Goal: Check status: Check status

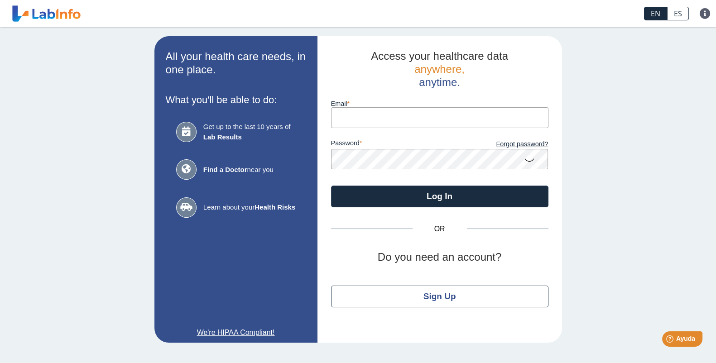
click at [354, 116] on input "Email" at bounding box center [440, 117] width 218 height 20
type input "betsytriple@hotmail.com"
click at [515, 143] on link "Forgot password?" at bounding box center [494, 145] width 109 height 10
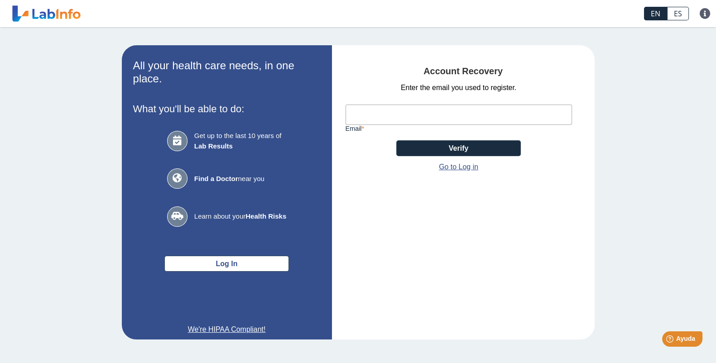
click at [416, 113] on input "Email" at bounding box center [459, 115] width 227 height 20
type input "betsytriple@hotmail.com"
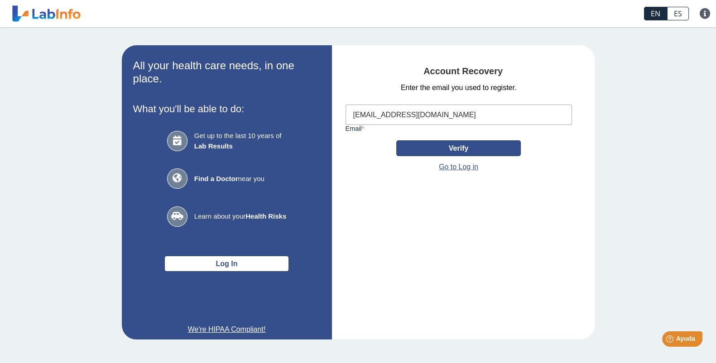
click at [455, 149] on button "Verify" at bounding box center [458, 148] width 125 height 16
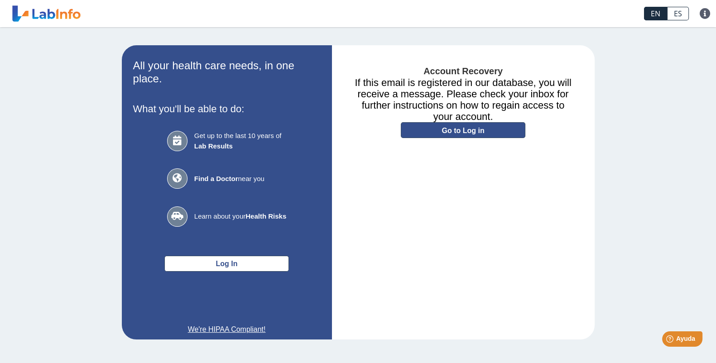
click at [475, 132] on link "Go to Log in" at bounding box center [463, 130] width 125 height 16
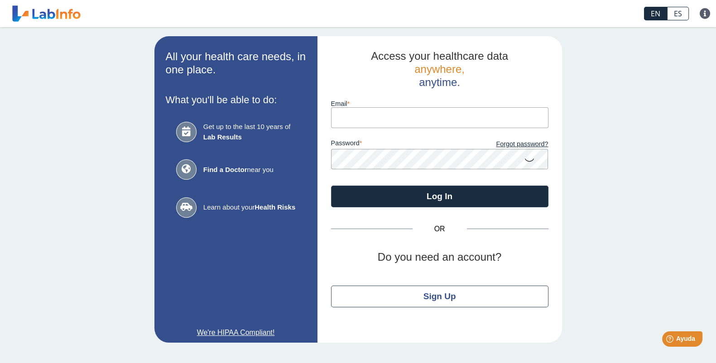
click at [342, 118] on input "Email" at bounding box center [440, 117] width 218 height 20
type input "betsytriple@hotmail.com"
click at [519, 141] on link "Forgot password?" at bounding box center [494, 145] width 109 height 10
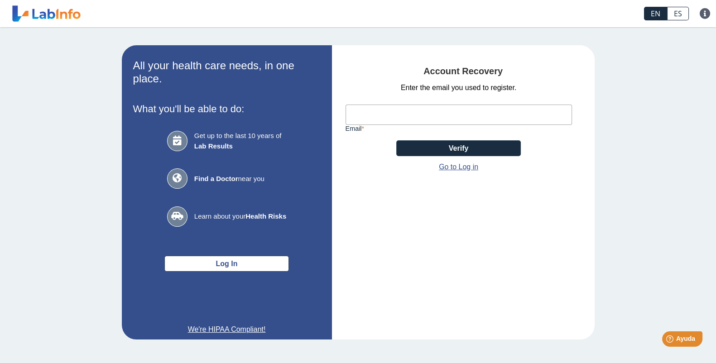
click at [370, 117] on input "Email" at bounding box center [459, 115] width 227 height 20
type input "betsytriple@hotmail.com"
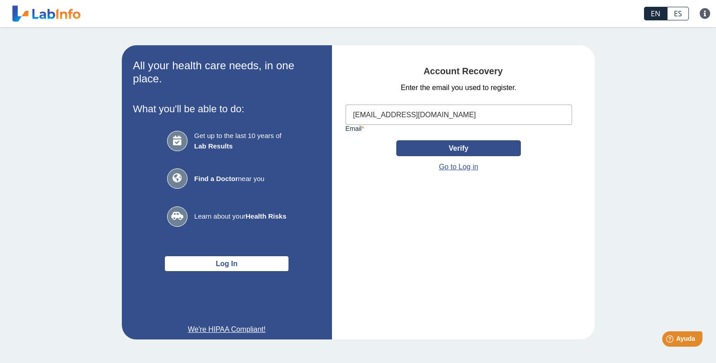
click at [460, 150] on button "Verify" at bounding box center [458, 148] width 125 height 16
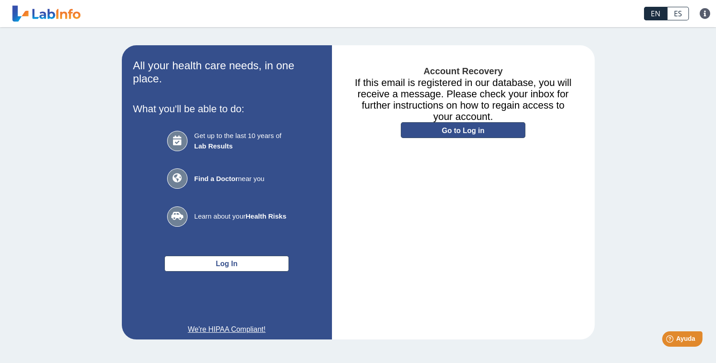
click at [455, 134] on link "Go to Log in" at bounding box center [463, 130] width 125 height 16
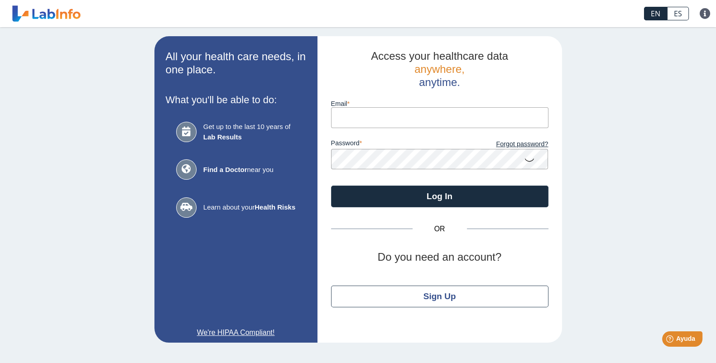
click at [430, 116] on input "Email" at bounding box center [440, 117] width 218 height 20
type input "betsytriple@hotmail.com"
click at [331, 186] on button "Log In" at bounding box center [440, 197] width 218 height 22
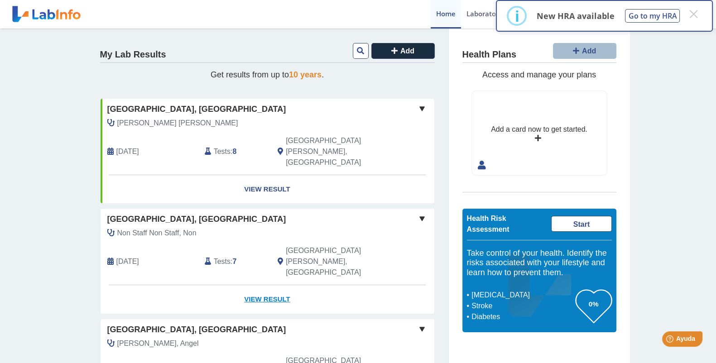
click at [258, 285] on link "View Result" at bounding box center [268, 299] width 334 height 29
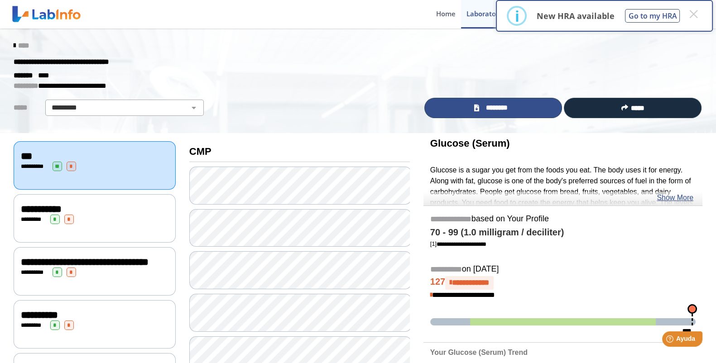
click at [504, 109] on span "********" at bounding box center [497, 108] width 30 height 10
click at [32, 155] on span "***" at bounding box center [26, 156] width 11 height 10
